Goal: Information Seeking & Learning: Learn about a topic

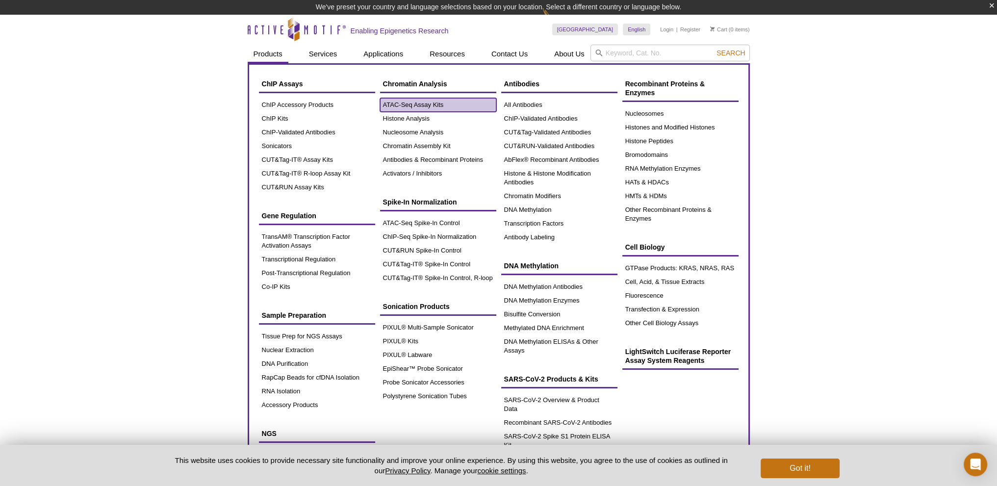
click at [434, 103] on link "ATAC-Seq Assay Kits" at bounding box center [438, 105] width 116 height 14
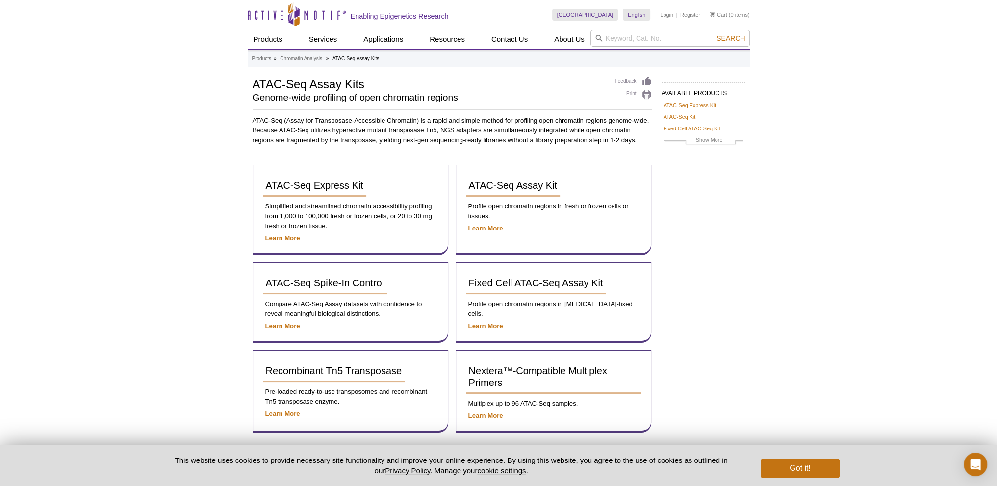
click at [757, 278] on div "Active Motif Logo Enabling Epigenetics Research 0 Search Skip to content Active…" at bounding box center [498, 280] width 997 height 560
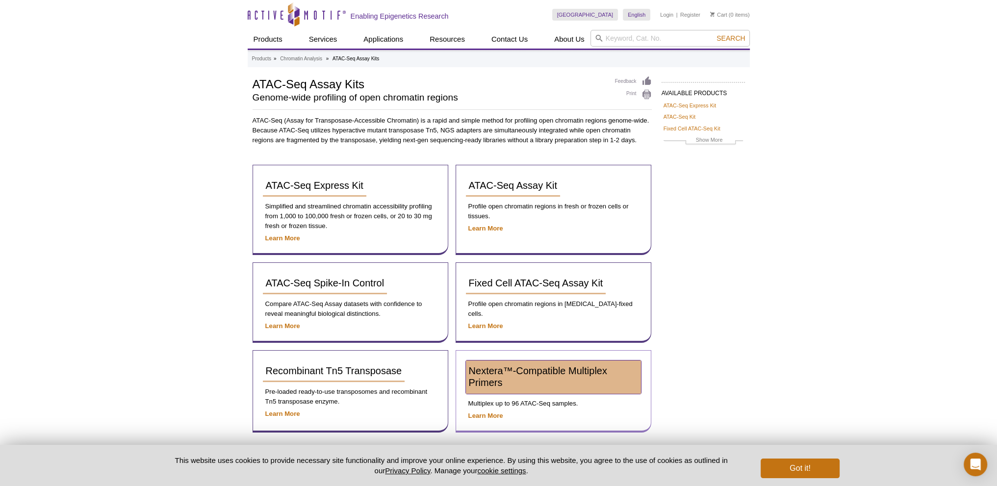
click at [567, 371] on span "Nextera™-Compatible Multiplex Primers" at bounding box center [538, 376] width 138 height 23
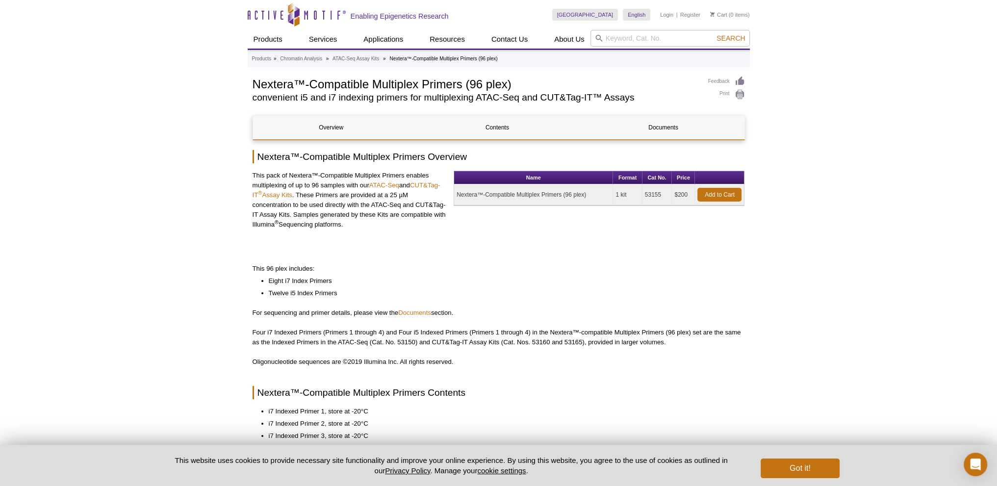
click at [821, 131] on div "Active Motif Logo Enabling Epigenetics Research 0 Search Skip to content Active…" at bounding box center [498, 493] width 997 height 986
click at [371, 59] on link "ATAC-Seq Assay Kits" at bounding box center [355, 58] width 47 height 9
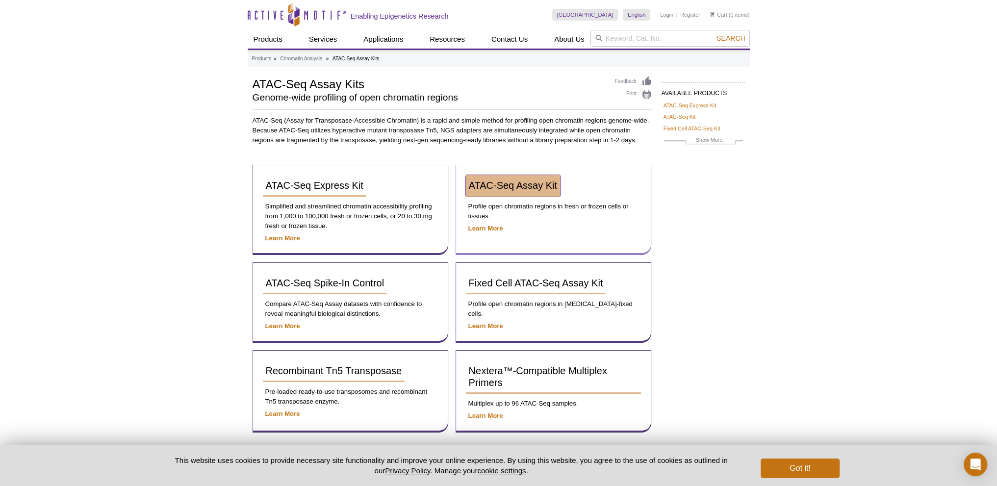
click at [493, 186] on span "ATAC-Seq Assay Kit" at bounding box center [513, 185] width 88 height 11
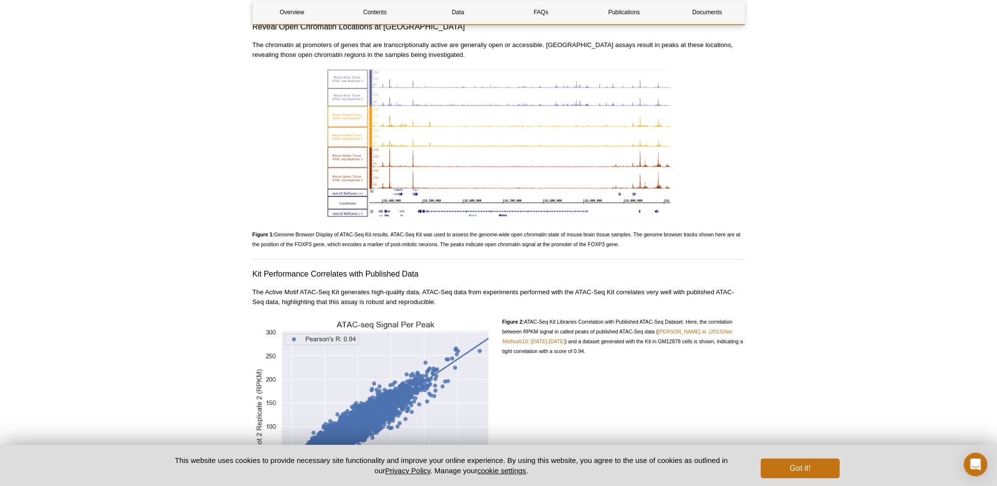
scroll to position [1079, 0]
